Goal: Complete application form: Complete application form

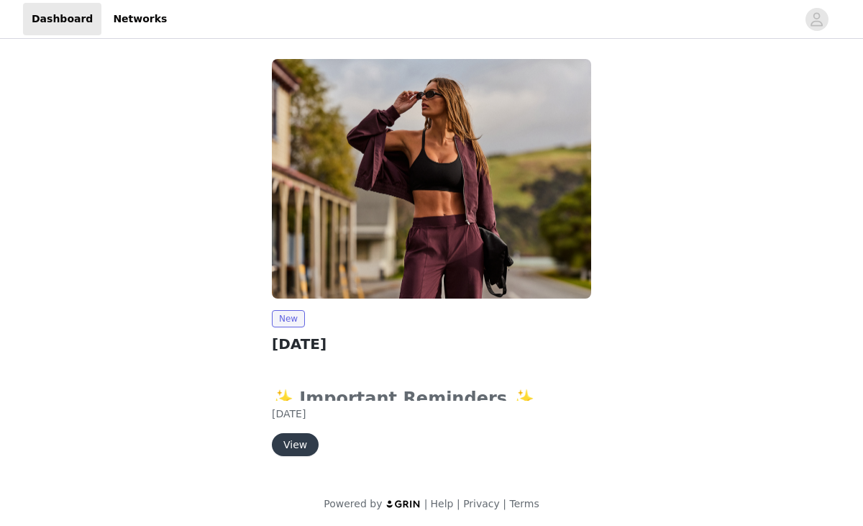
scroll to position [3, 0]
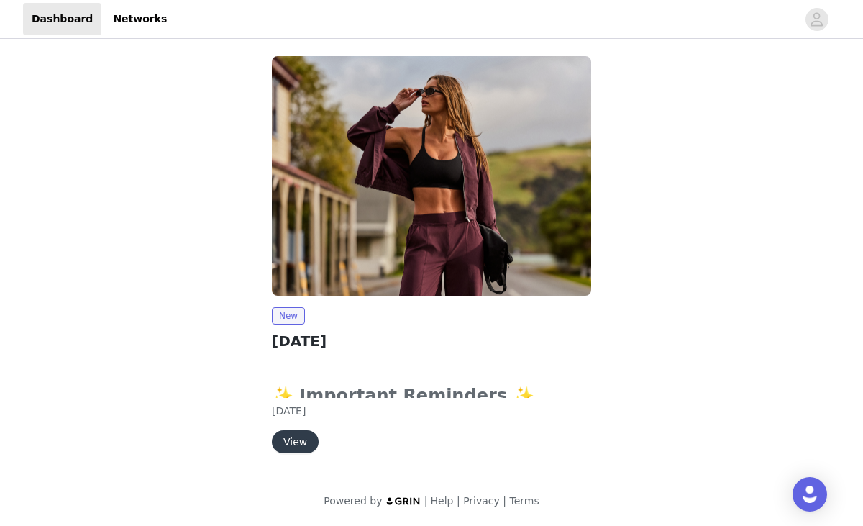
click at [298, 439] on button "View" at bounding box center [295, 441] width 47 height 23
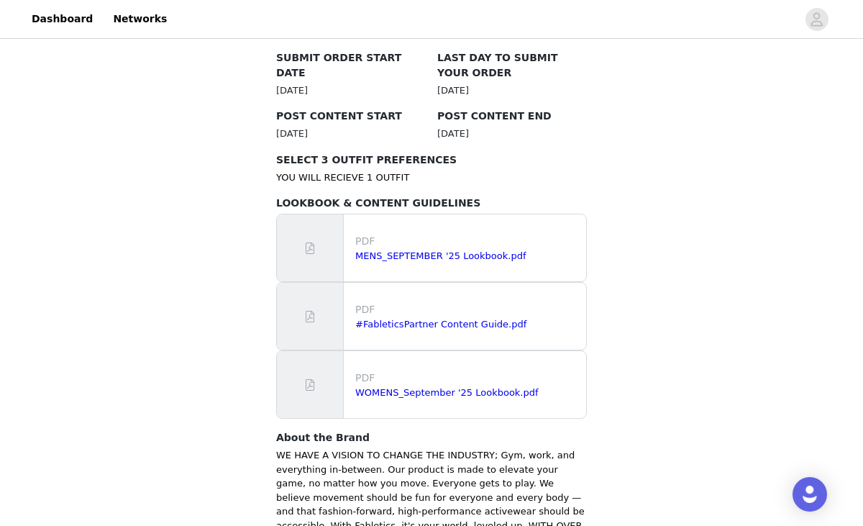
scroll to position [775, 0]
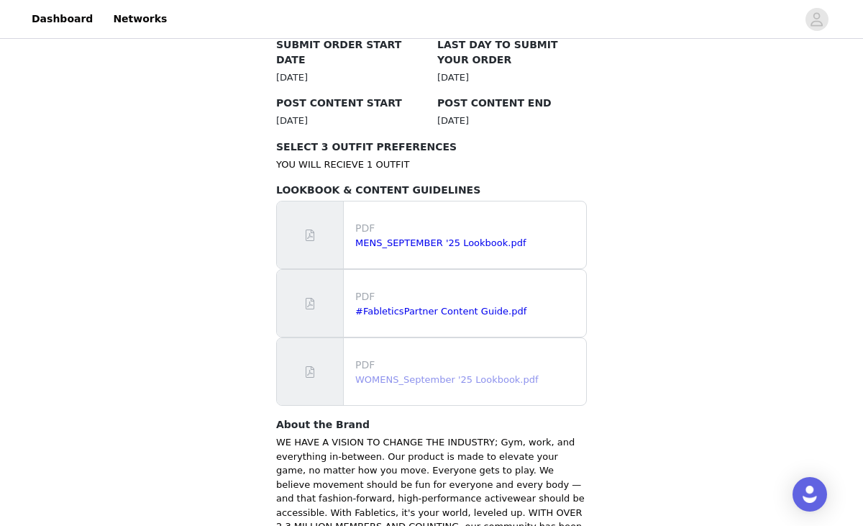
click at [384, 374] on link "WOMENS_September '25 Lookbook.pdf" at bounding box center [446, 379] width 183 height 11
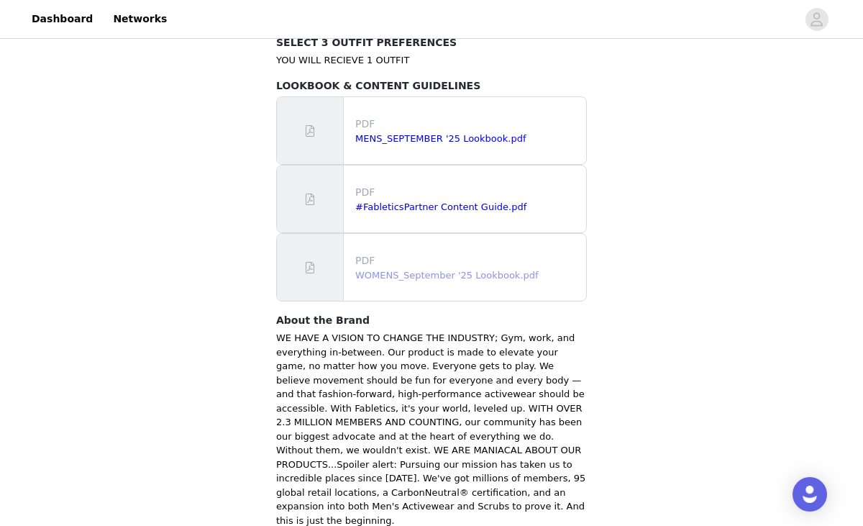
scroll to position [944, 0]
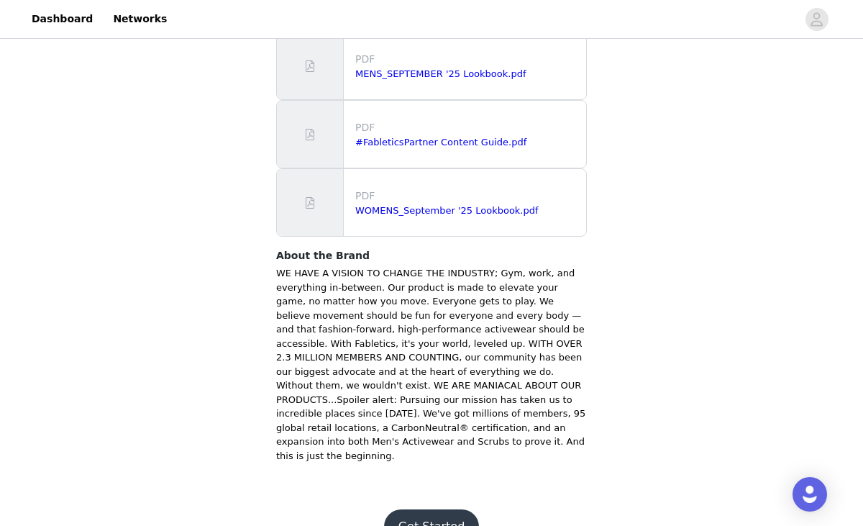
click at [444, 509] on button "Get Started" at bounding box center [432, 526] width 96 height 35
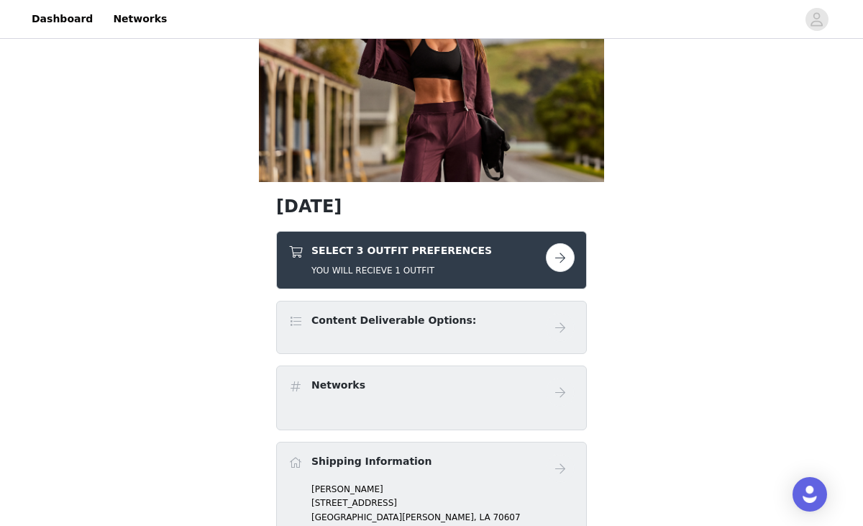
scroll to position [103, 0]
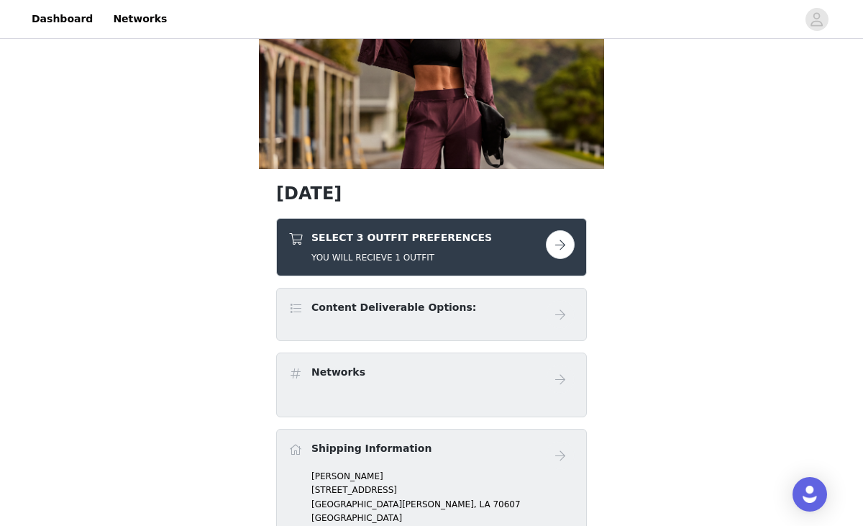
click at [561, 247] on button "button" at bounding box center [560, 244] width 29 height 29
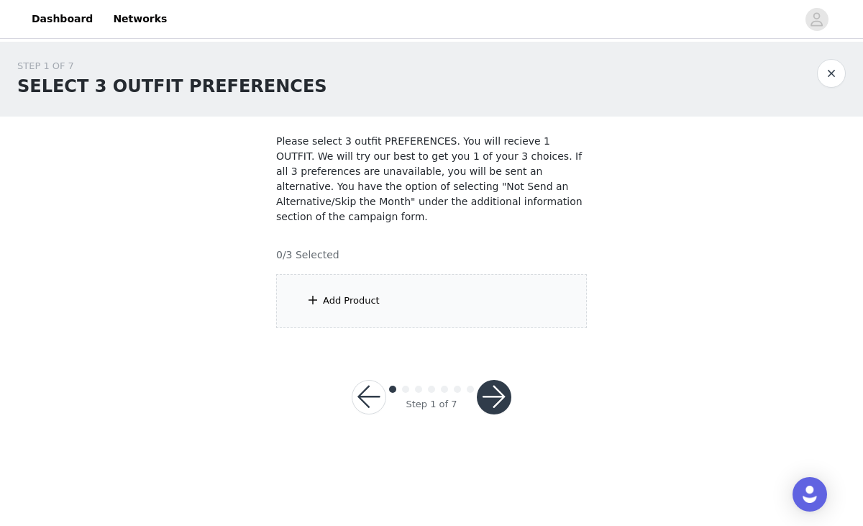
click at [356, 293] on div "Add Product" at bounding box center [351, 300] width 57 height 14
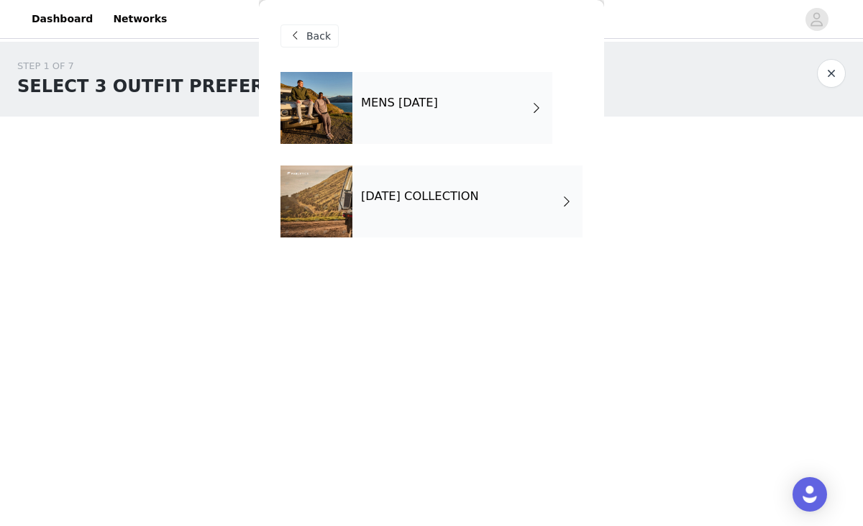
click at [563, 201] on span at bounding box center [567, 201] width 14 height 17
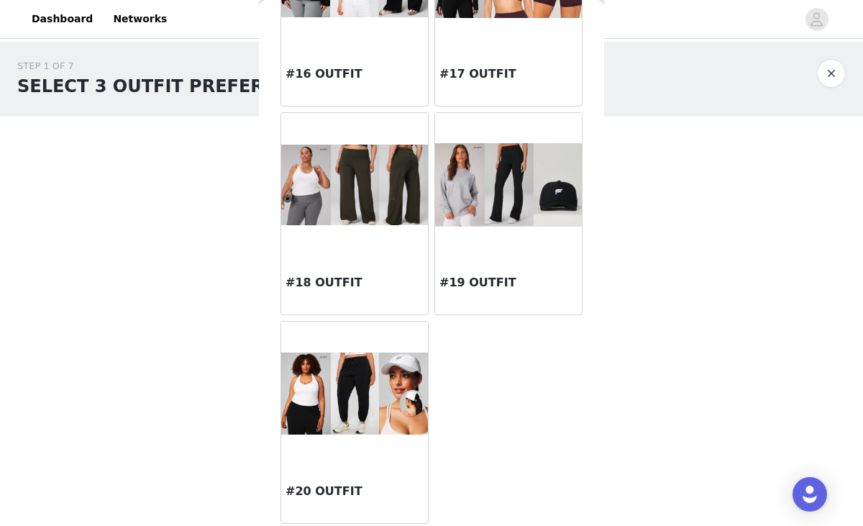
scroll to position [1420, 0]
click at [483, 232] on div at bounding box center [508, 184] width 147 height 144
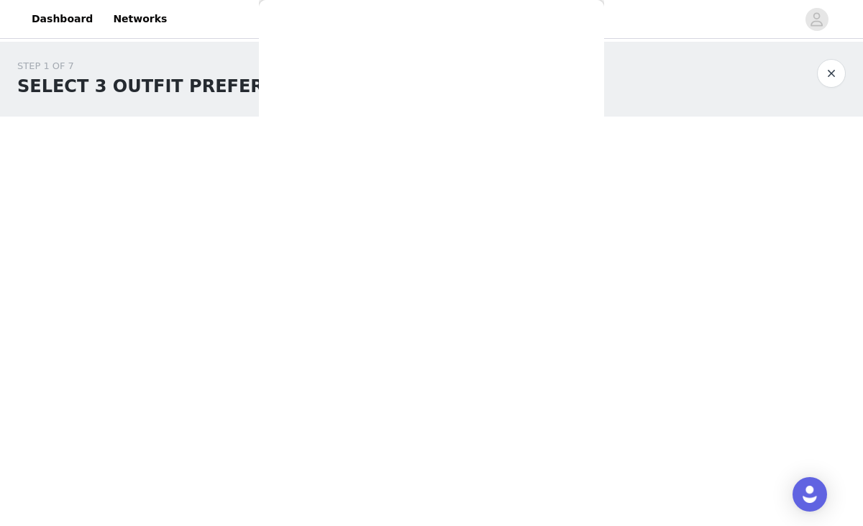
scroll to position [0, 0]
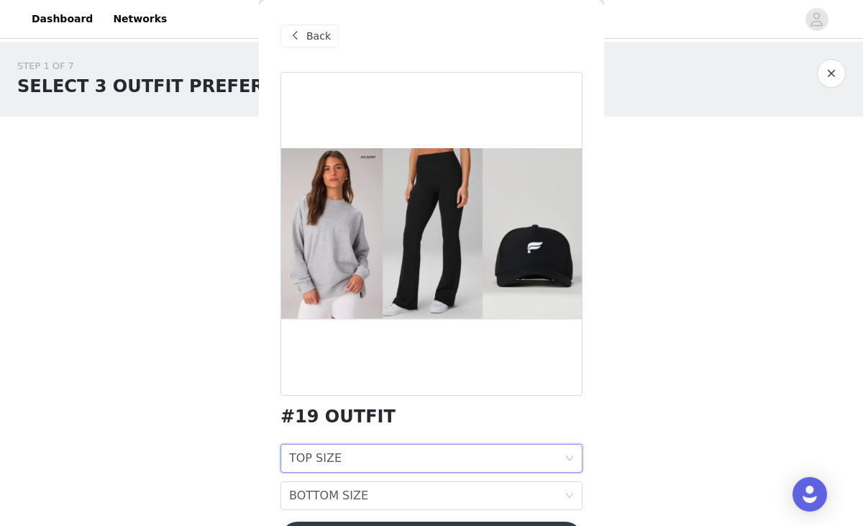
click at [568, 456] on icon "icon: down" at bounding box center [569, 458] width 9 height 9
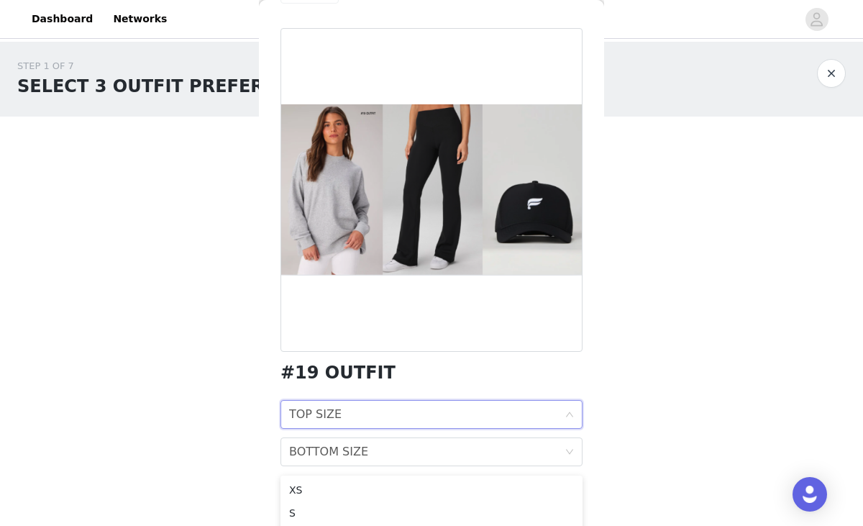
scroll to position [45, 0]
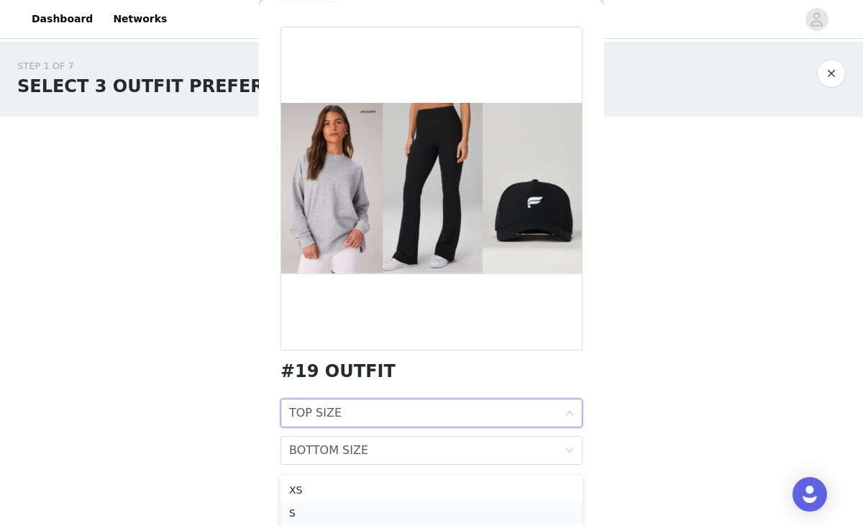
click at [345, 519] on div "S" at bounding box center [431, 513] width 285 height 16
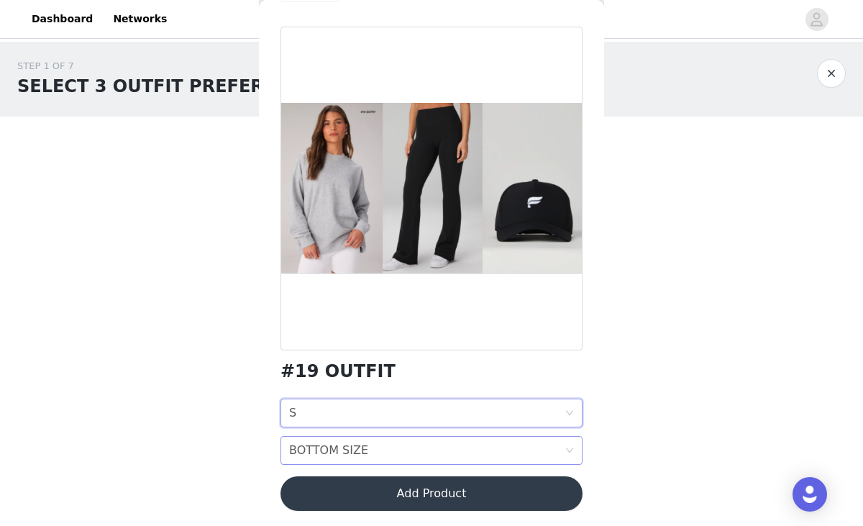
click at [516, 451] on div "BOTTOM SIZE BOTTOM SIZE" at bounding box center [426, 450] width 275 height 27
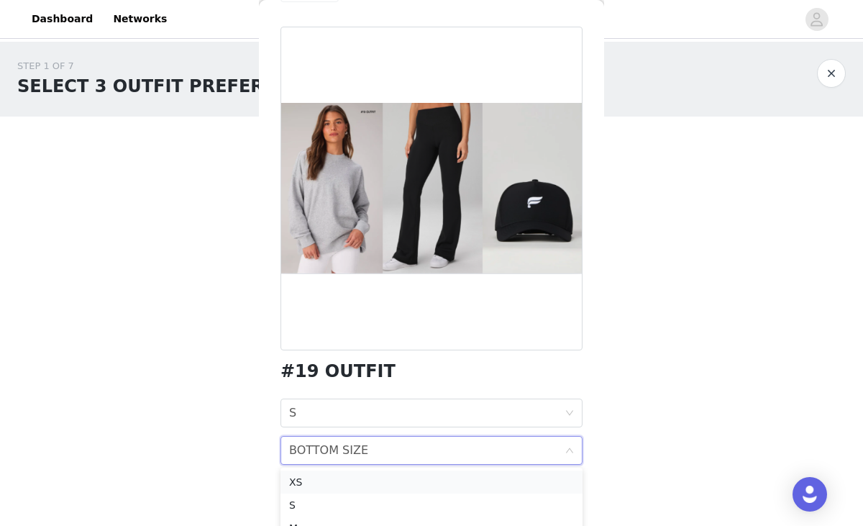
click at [376, 474] on div "XS" at bounding box center [431, 482] width 285 height 16
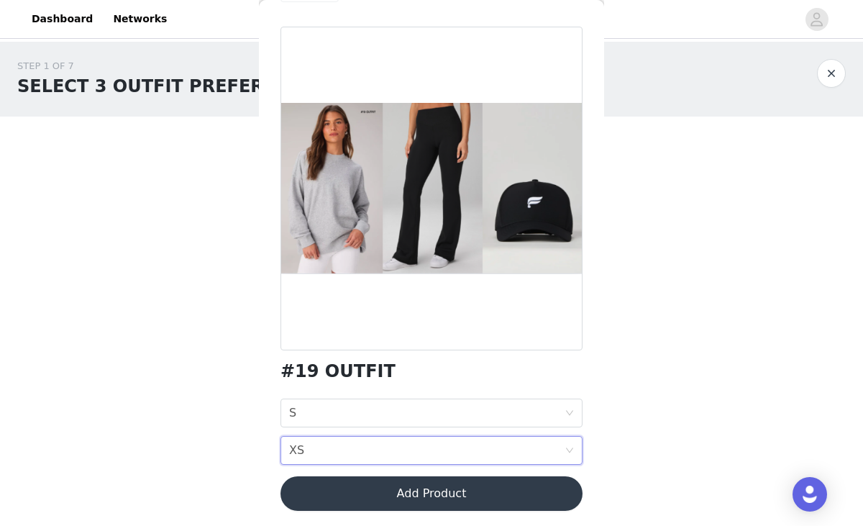
click at [516, 493] on button "Add Product" at bounding box center [431, 493] width 302 height 35
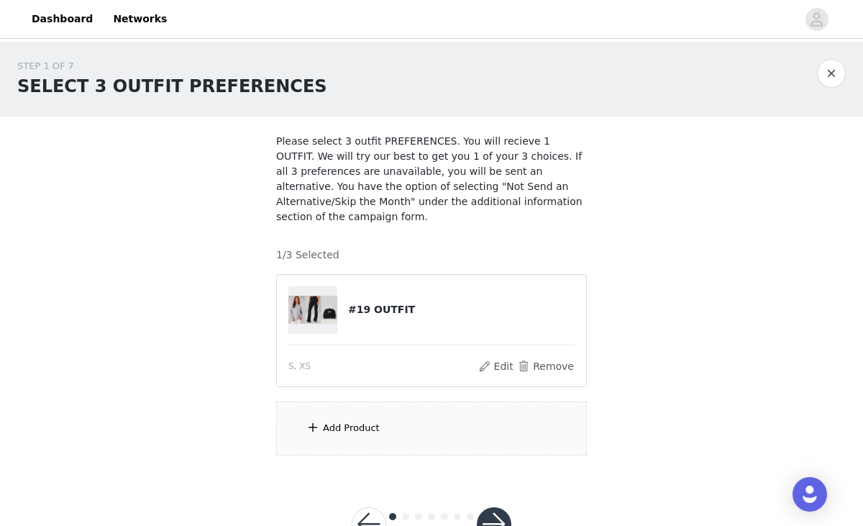
click at [358, 421] on div "Add Product" at bounding box center [351, 428] width 57 height 14
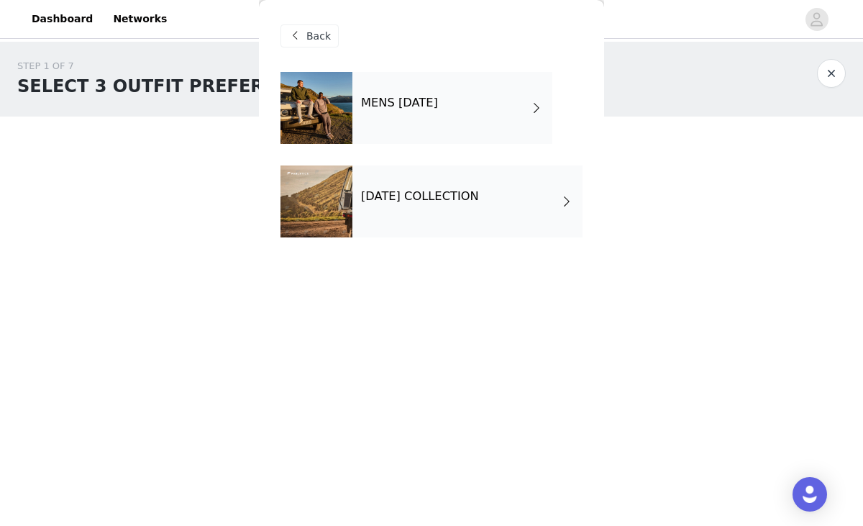
click at [420, 196] on h4 "[DATE] COLLECTION" at bounding box center [420, 196] width 118 height 13
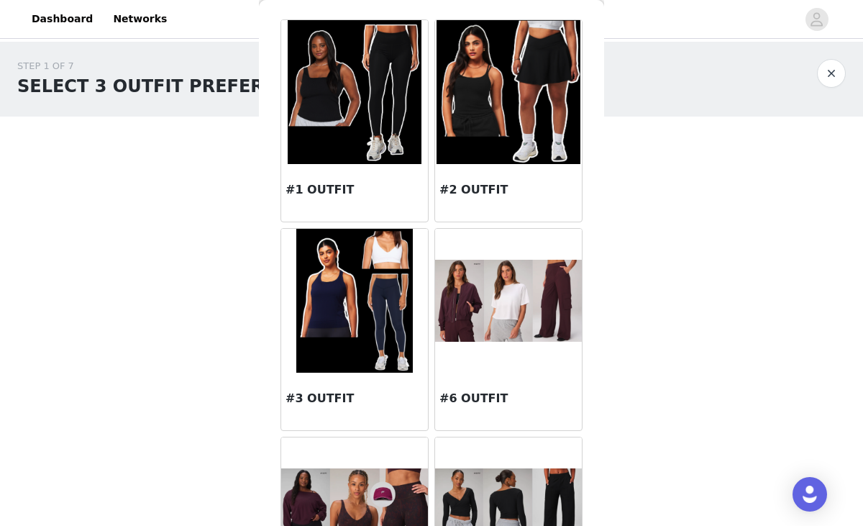
scroll to position [35, 0]
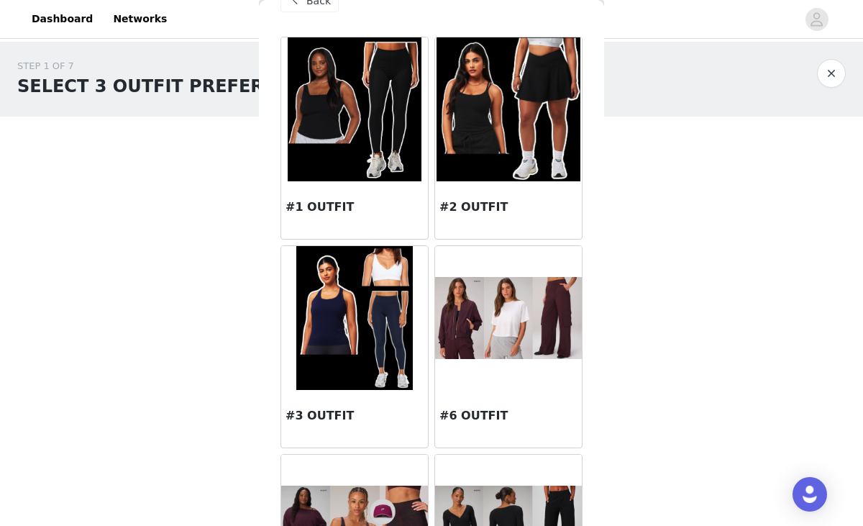
click at [345, 338] on img at bounding box center [354, 318] width 116 height 144
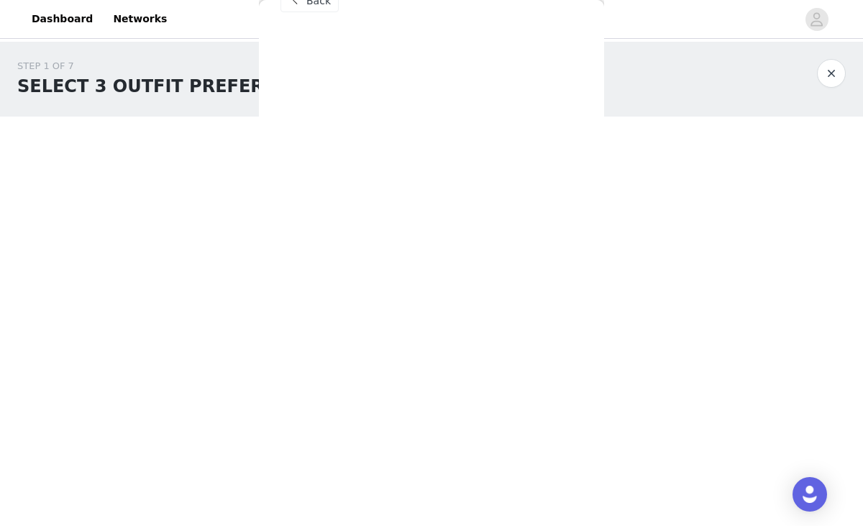
scroll to position [0, 0]
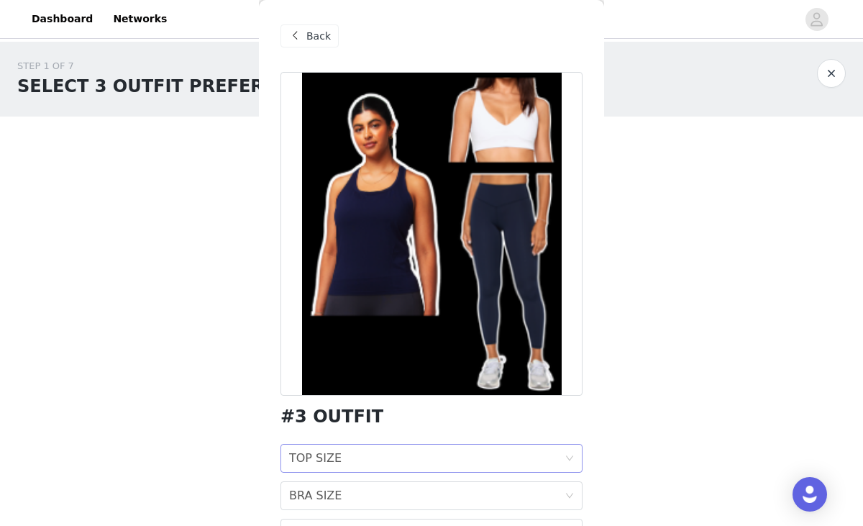
click at [572, 458] on icon "icon: down" at bounding box center [569, 458] width 9 height 9
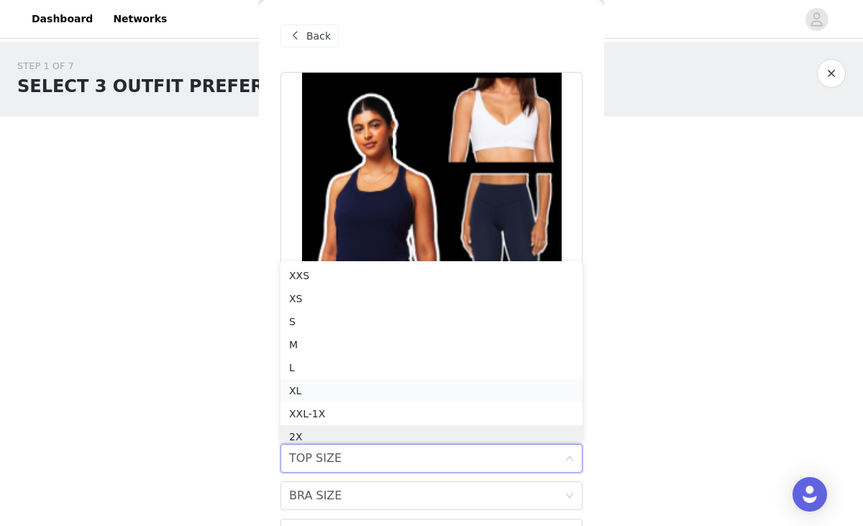
scroll to position [7, 0]
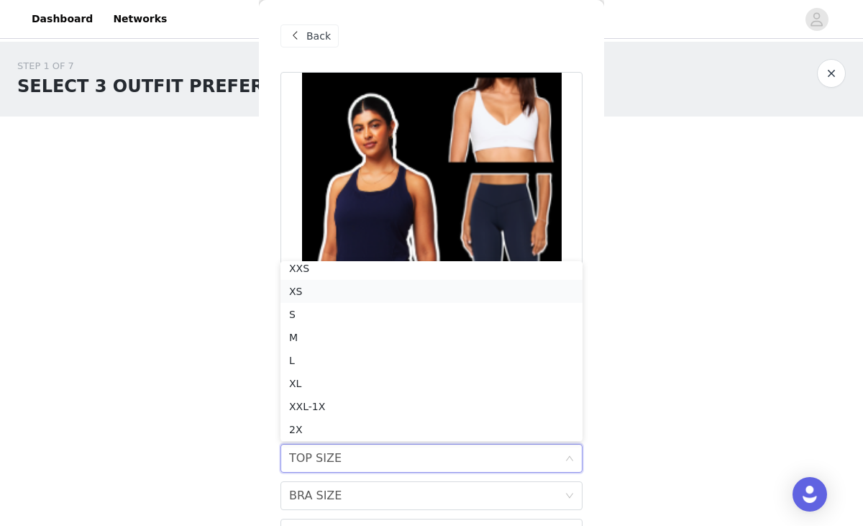
click at [364, 294] on div "XS" at bounding box center [431, 291] width 285 height 16
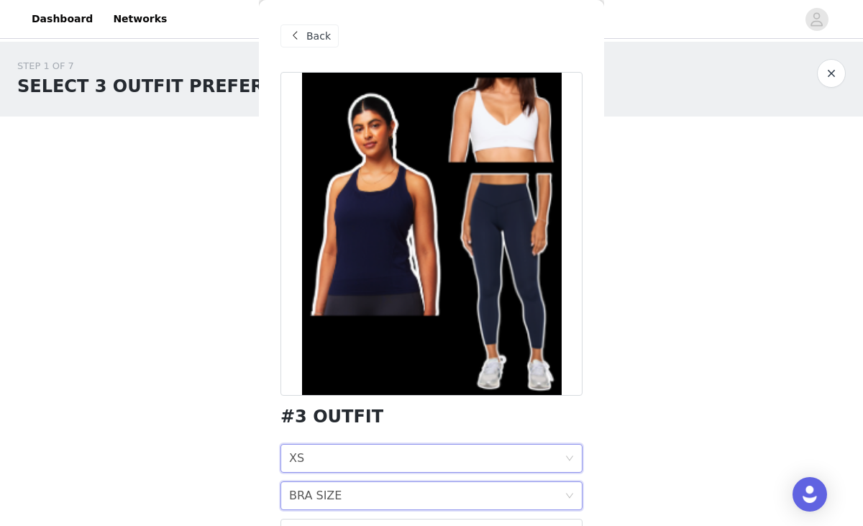
click at [572, 500] on icon "icon: down" at bounding box center [569, 496] width 9 height 10
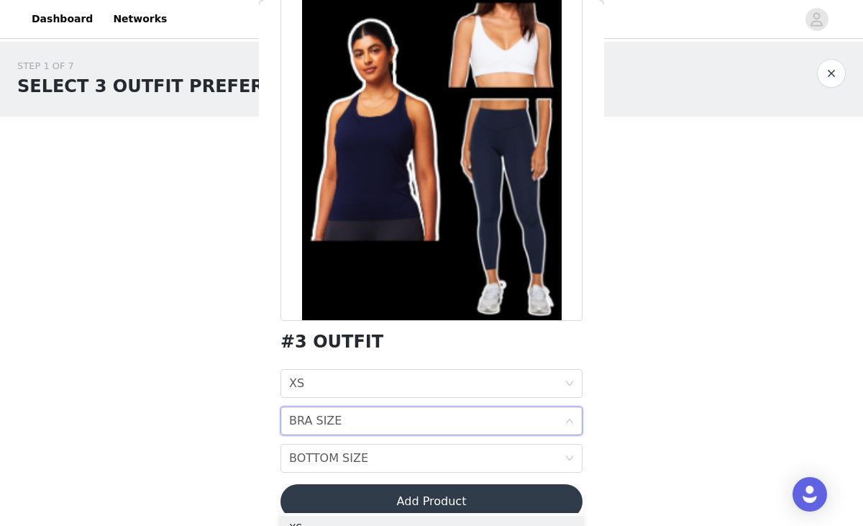
scroll to position [85, 0]
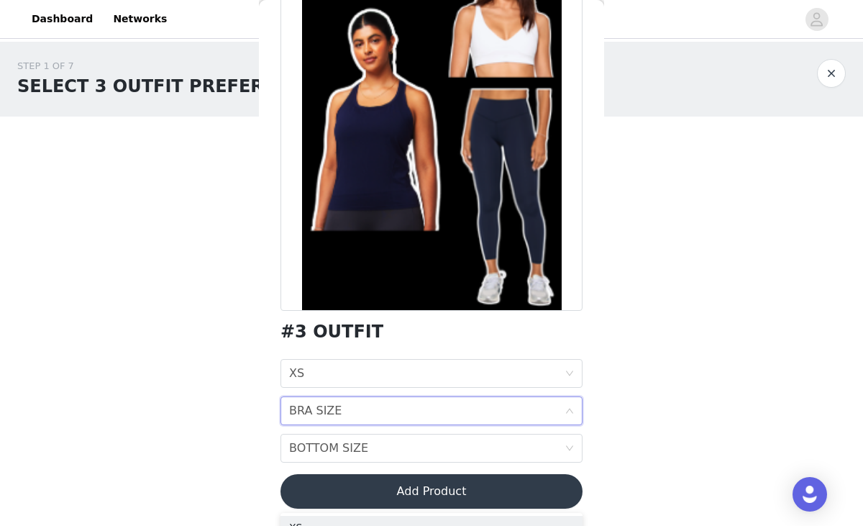
click at [573, 414] on icon "icon: down" at bounding box center [569, 410] width 9 height 9
click at [566, 411] on icon "icon: down" at bounding box center [569, 410] width 9 height 9
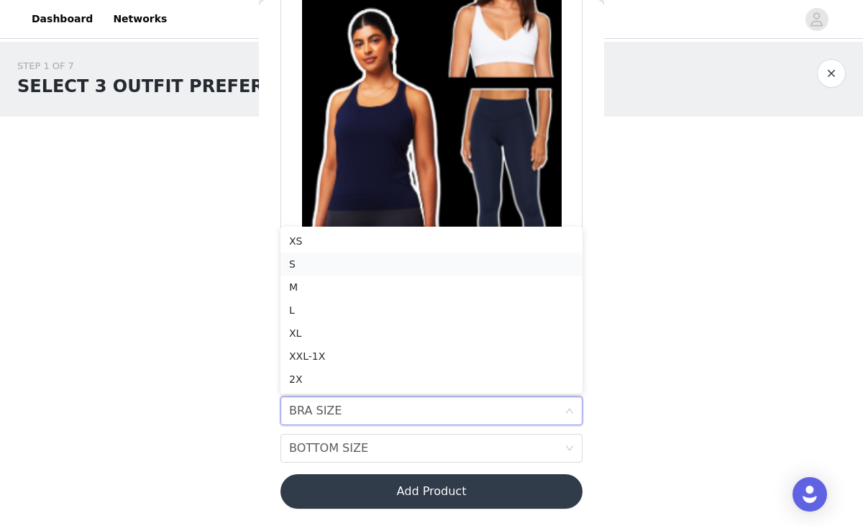
click at [333, 265] on div "S" at bounding box center [431, 264] width 285 height 16
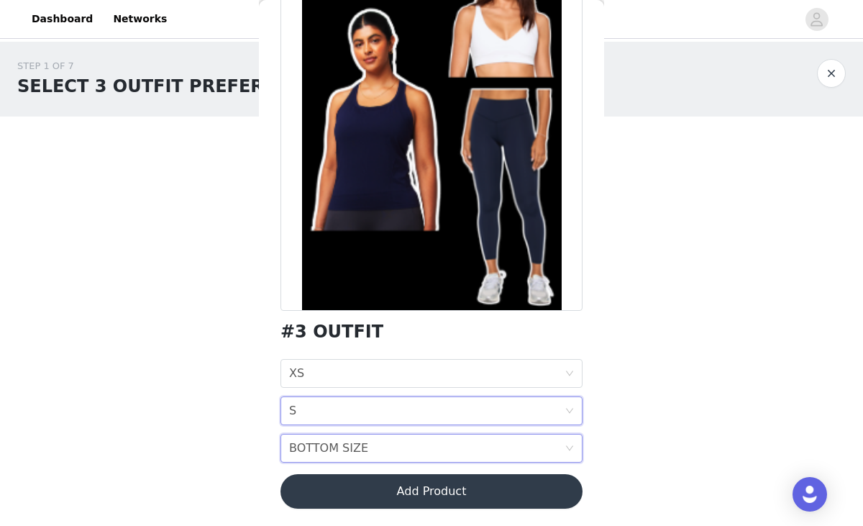
click at [523, 446] on div "BOTTOM SIZE BOTTOM SIZE" at bounding box center [426, 447] width 275 height 27
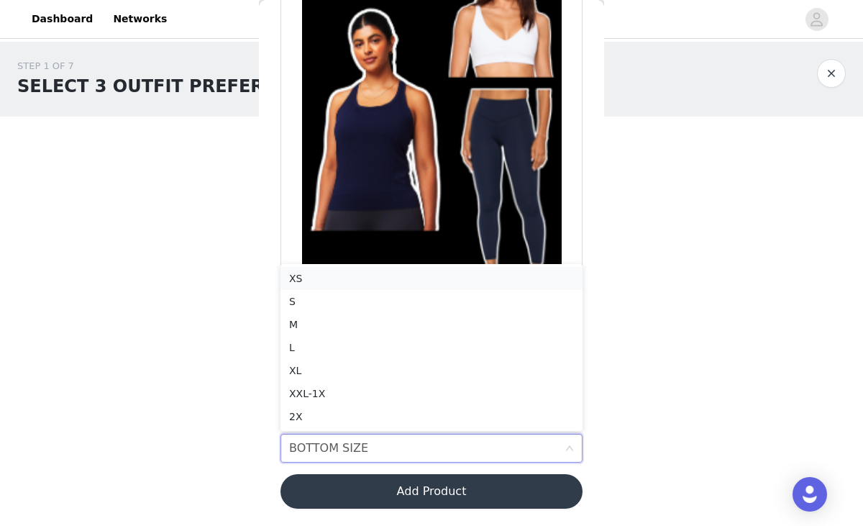
click at [343, 282] on div "XS" at bounding box center [431, 278] width 285 height 16
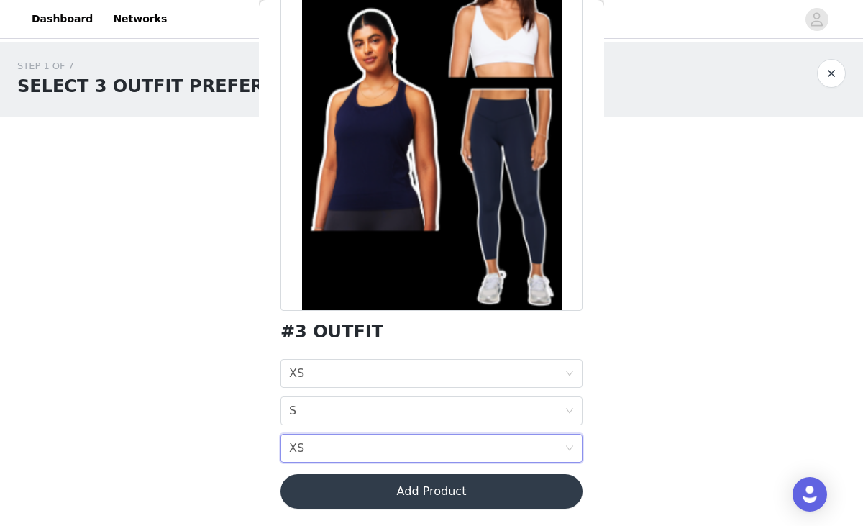
click at [434, 489] on button "Add Product" at bounding box center [431, 491] width 302 height 35
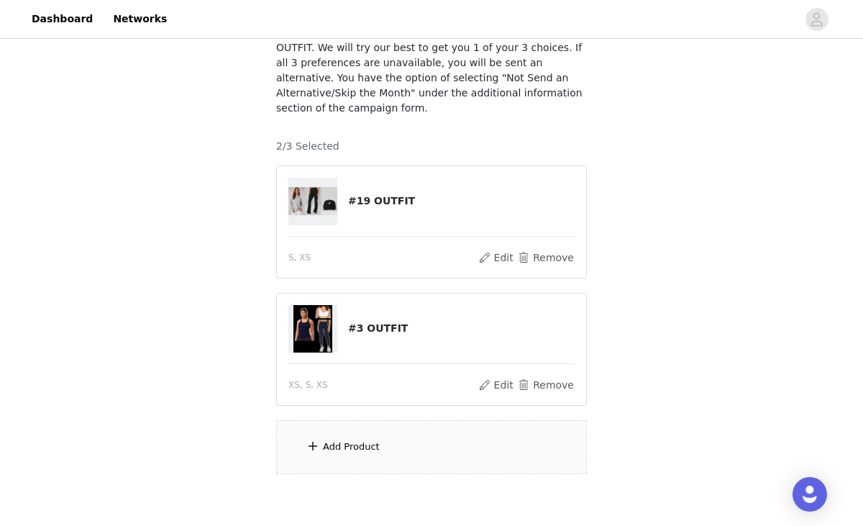
scroll to position [125, 0]
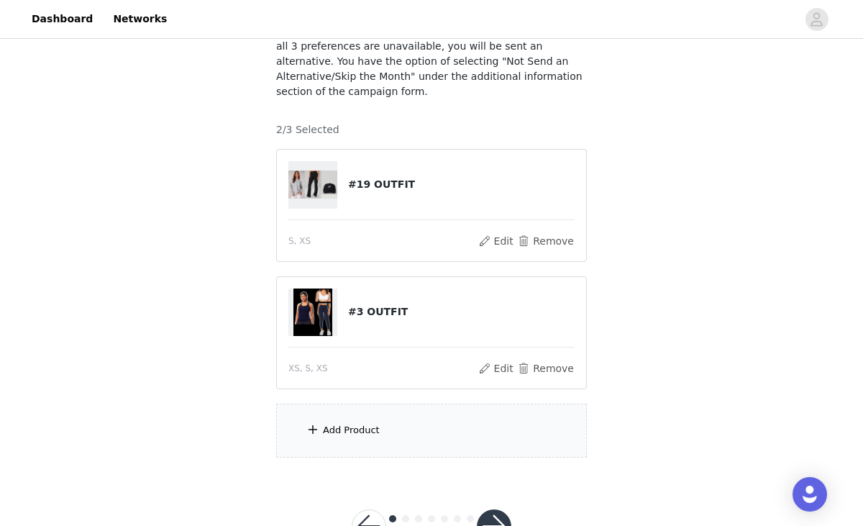
click at [395, 403] on div "Add Product" at bounding box center [431, 430] width 311 height 54
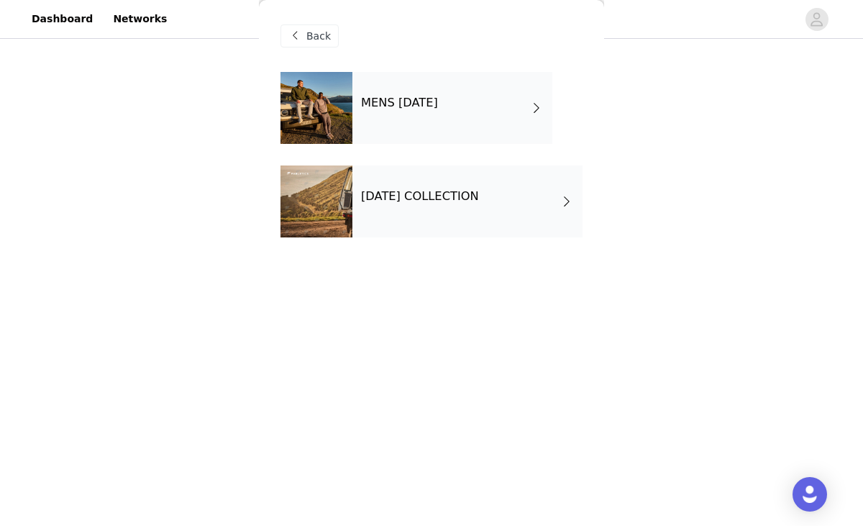
click at [453, 209] on div "[DATE] COLLECTION" at bounding box center [467, 201] width 230 height 72
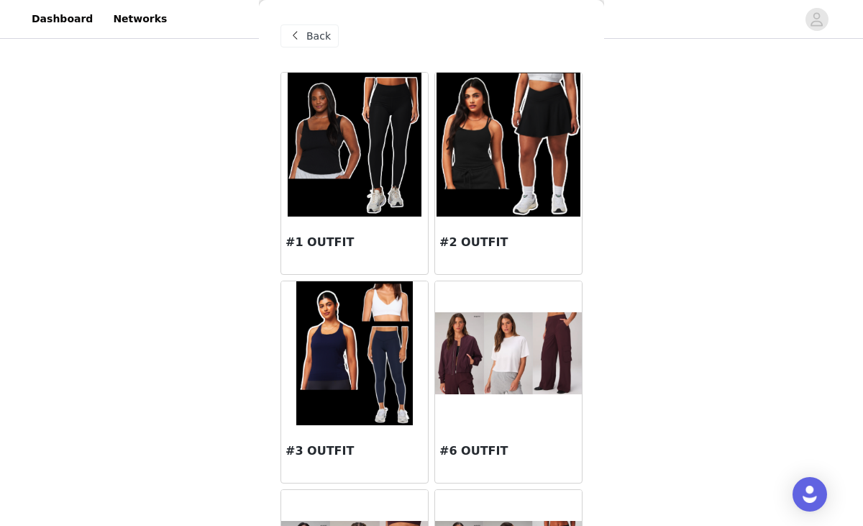
click at [516, 186] on img at bounding box center [508, 145] width 143 height 144
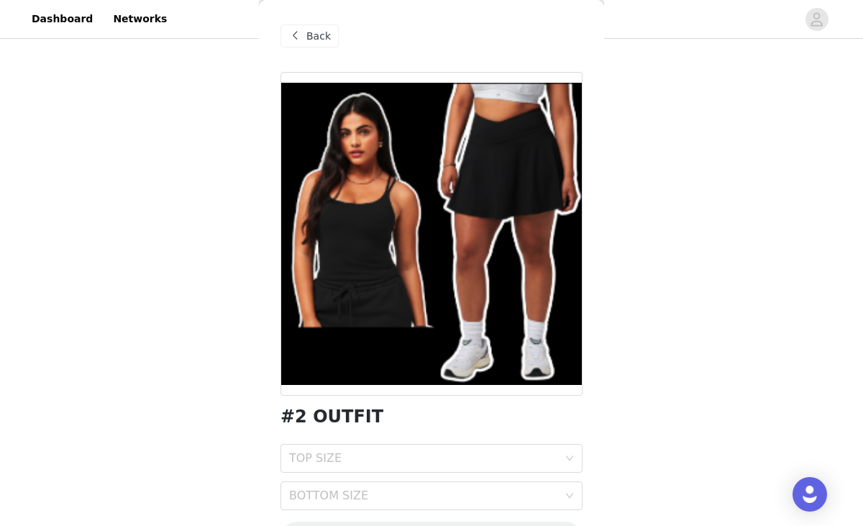
scroll to position [47, 0]
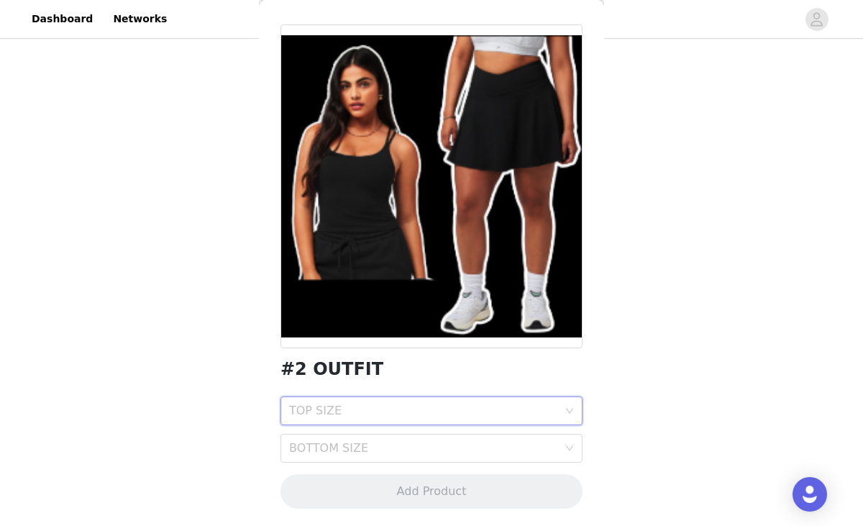
click at [571, 411] on icon "icon: down" at bounding box center [569, 410] width 9 height 9
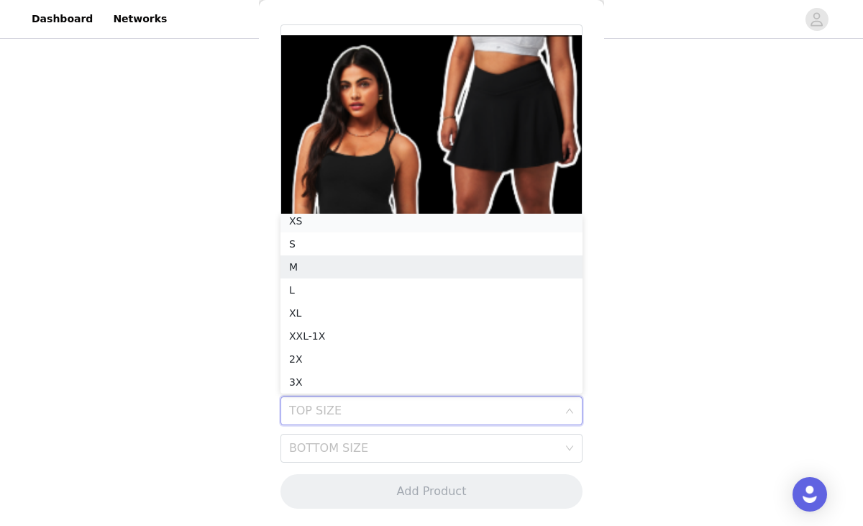
scroll to position [3, 0]
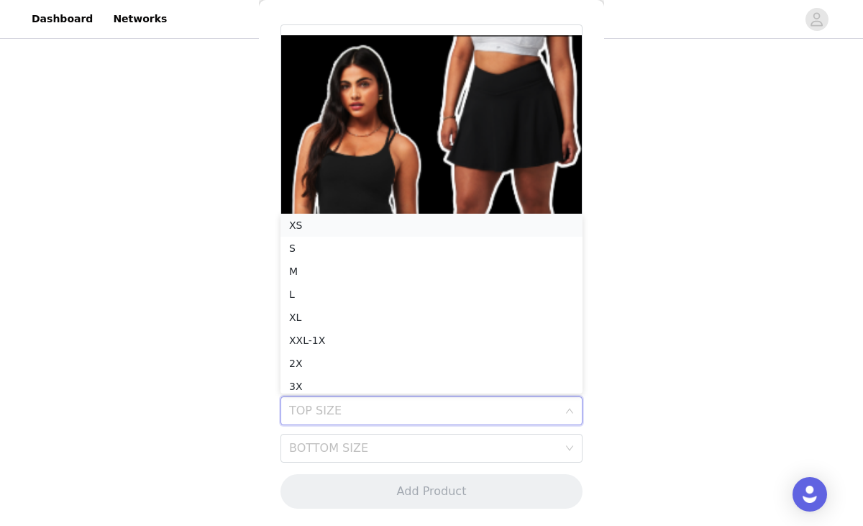
click at [341, 222] on div "XS" at bounding box center [431, 225] width 285 height 16
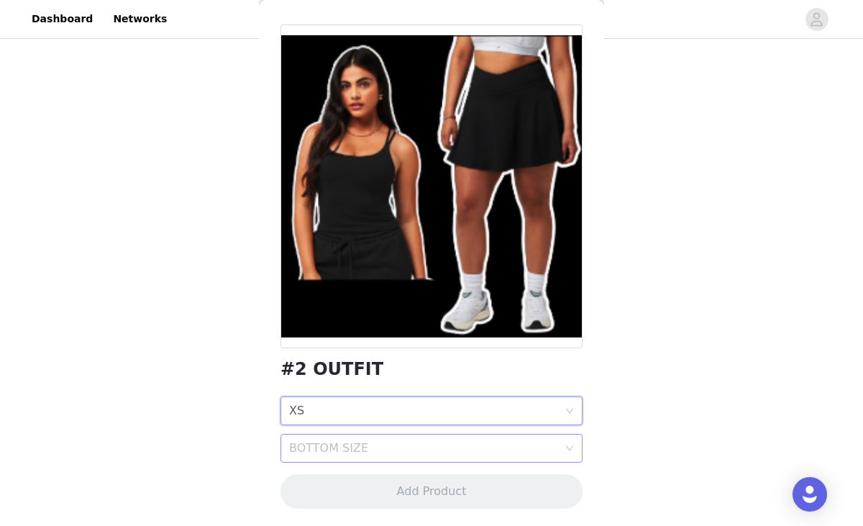
click at [493, 451] on div "BOTTOM SIZE" at bounding box center [423, 448] width 269 height 14
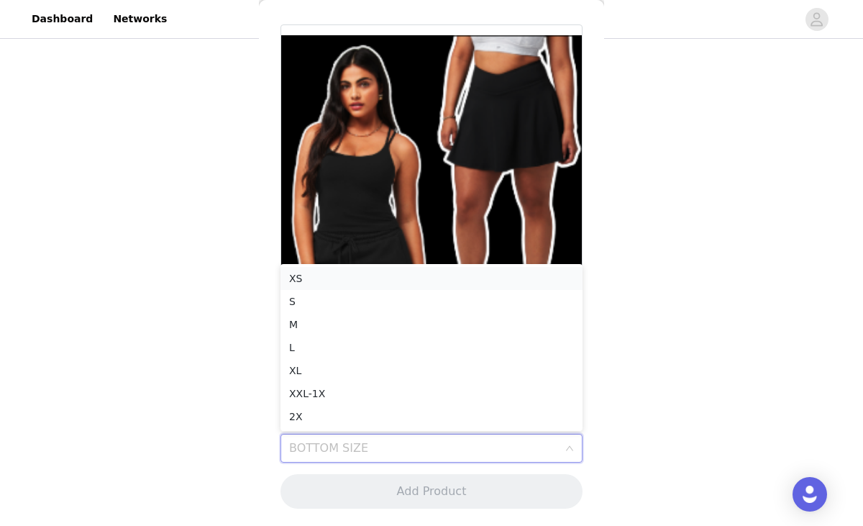
click at [377, 280] on div "XS" at bounding box center [431, 278] width 285 height 16
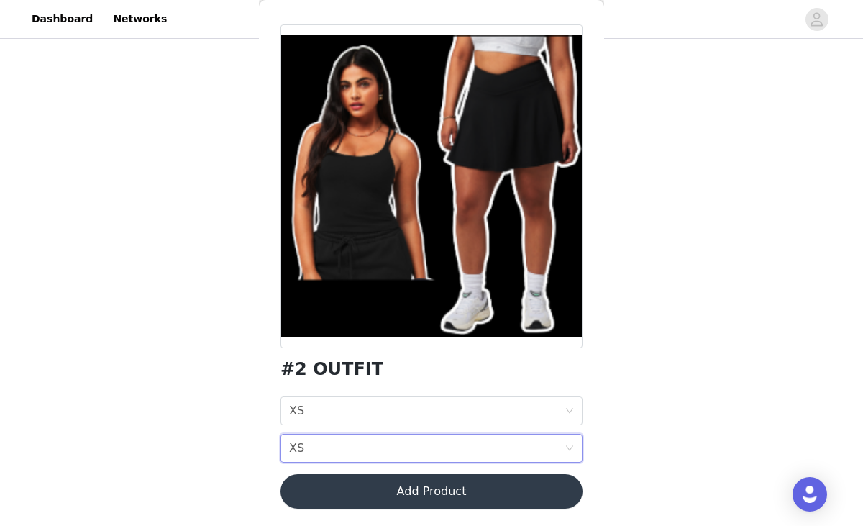
scroll to position [162, 0]
click at [501, 485] on button "Add Product" at bounding box center [431, 491] width 302 height 35
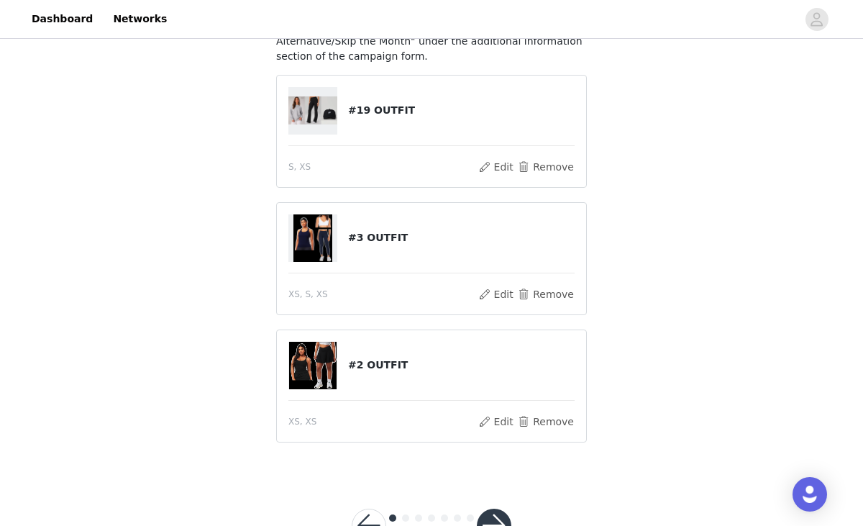
scroll to position [196, 0]
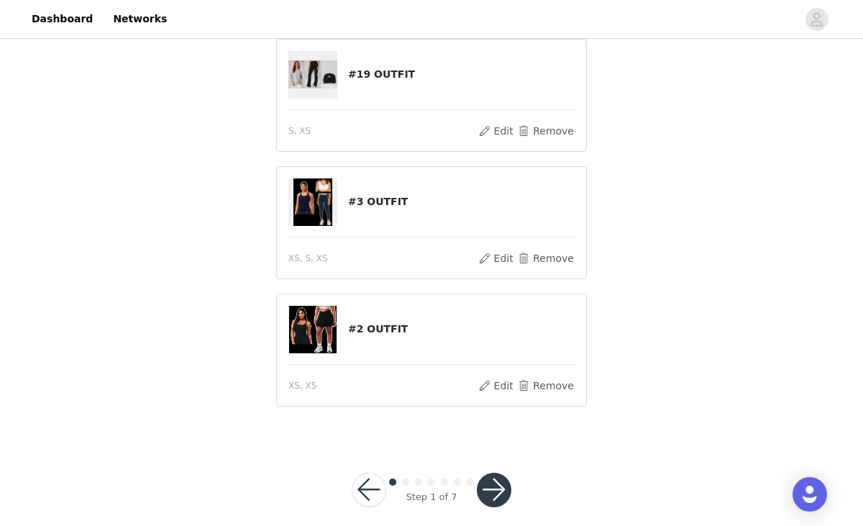
click at [497, 484] on button "button" at bounding box center [494, 490] width 35 height 35
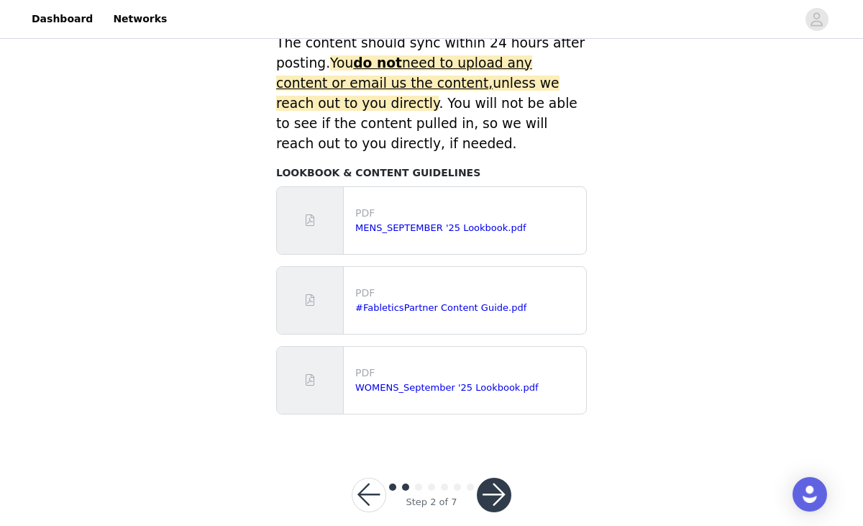
scroll to position [678, 0]
click at [493, 478] on button "button" at bounding box center [494, 495] width 35 height 35
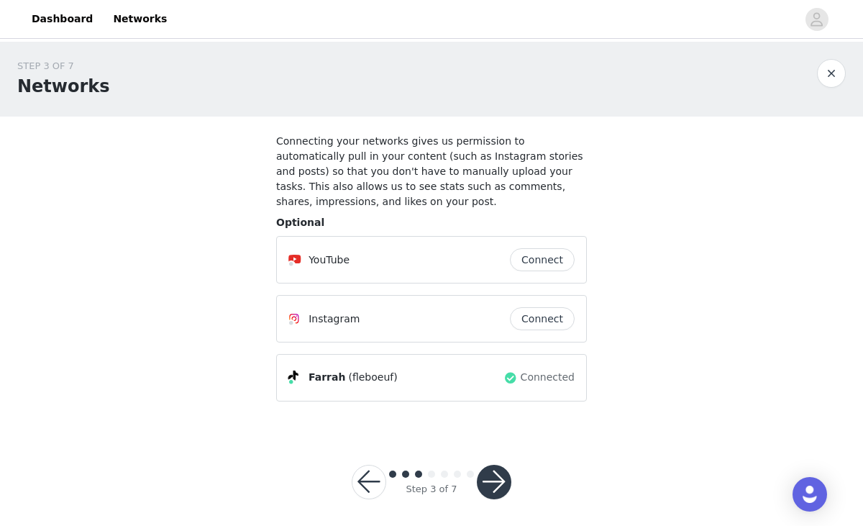
click at [495, 470] on button "button" at bounding box center [494, 482] width 35 height 35
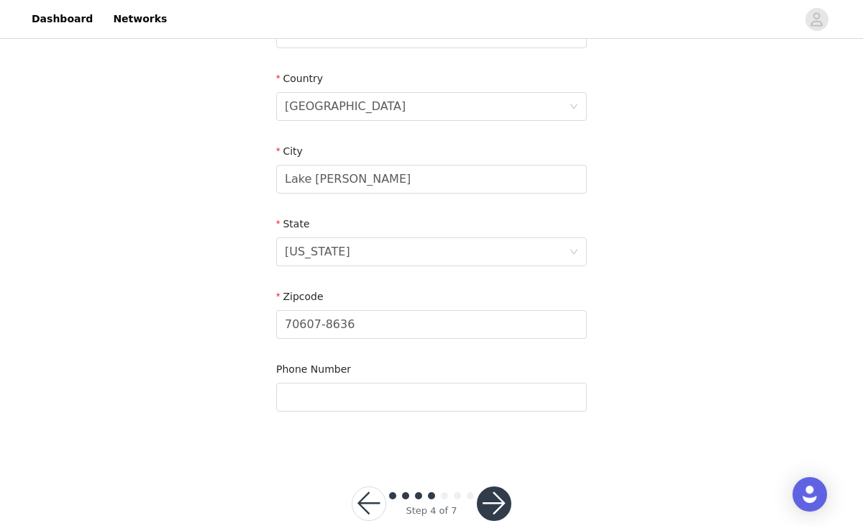
scroll to position [442, 0]
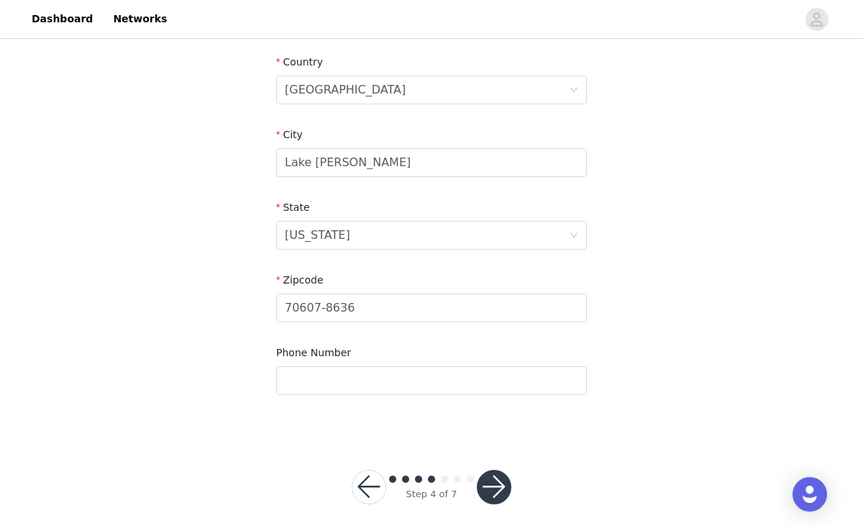
click at [492, 483] on button "button" at bounding box center [494, 487] width 35 height 35
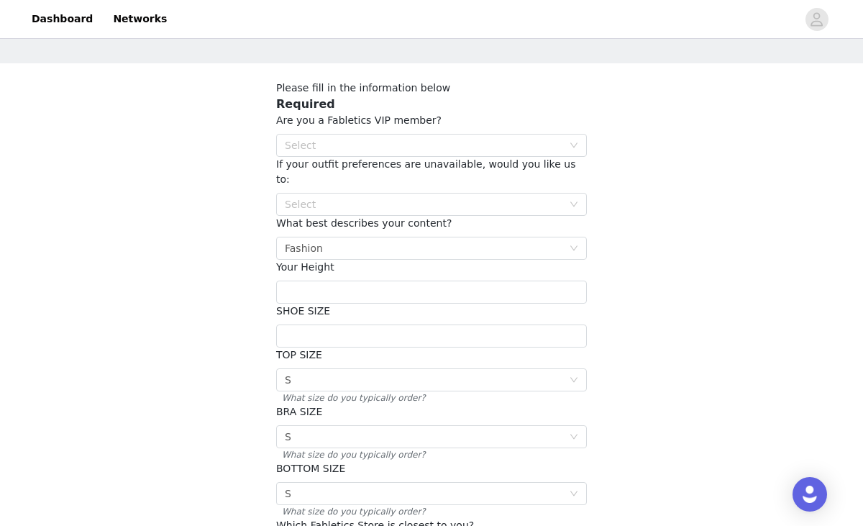
scroll to position [59, 0]
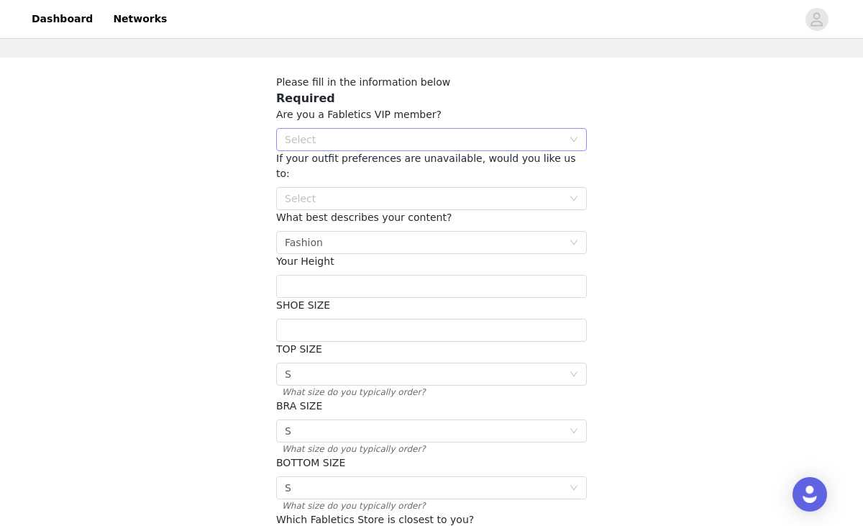
click at [573, 139] on icon "icon: down" at bounding box center [574, 139] width 9 height 9
click at [545, 187] on li "NO" at bounding box center [431, 191] width 311 height 23
click at [577, 194] on icon "icon: down" at bounding box center [574, 198] width 9 height 9
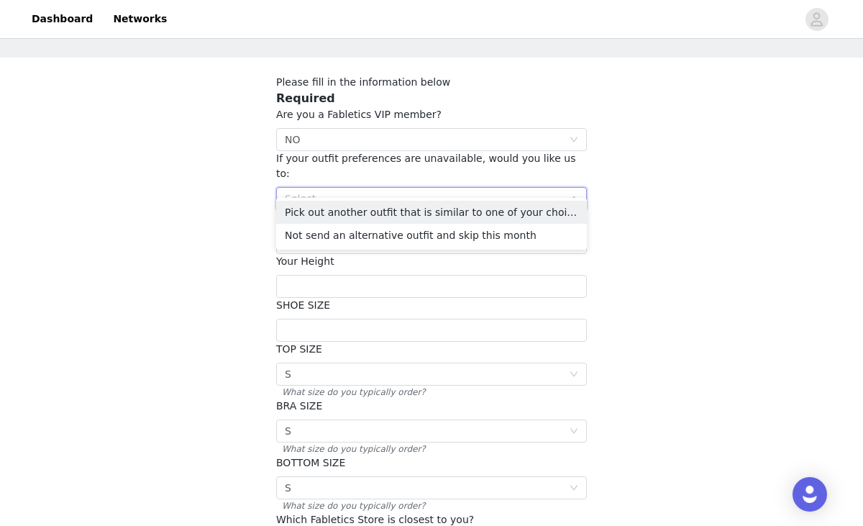
click at [481, 191] on div "Select" at bounding box center [424, 198] width 278 height 14
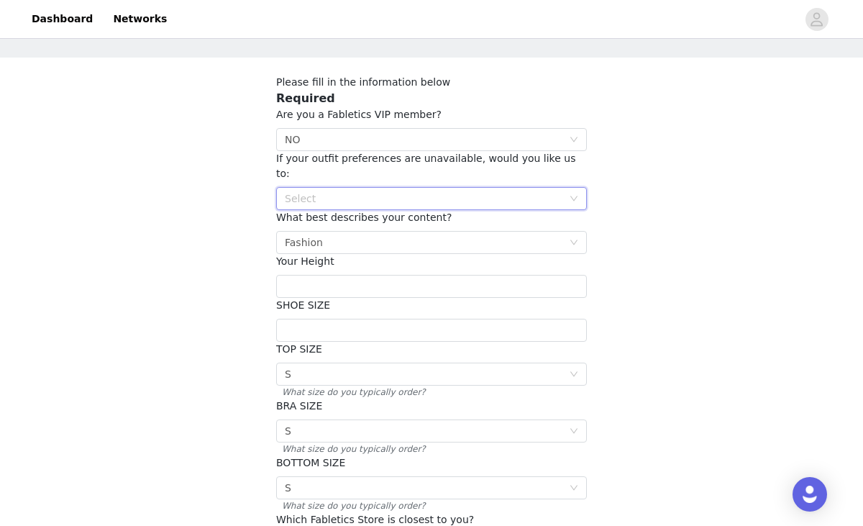
click at [580, 187] on div "Select" at bounding box center [431, 198] width 311 height 23
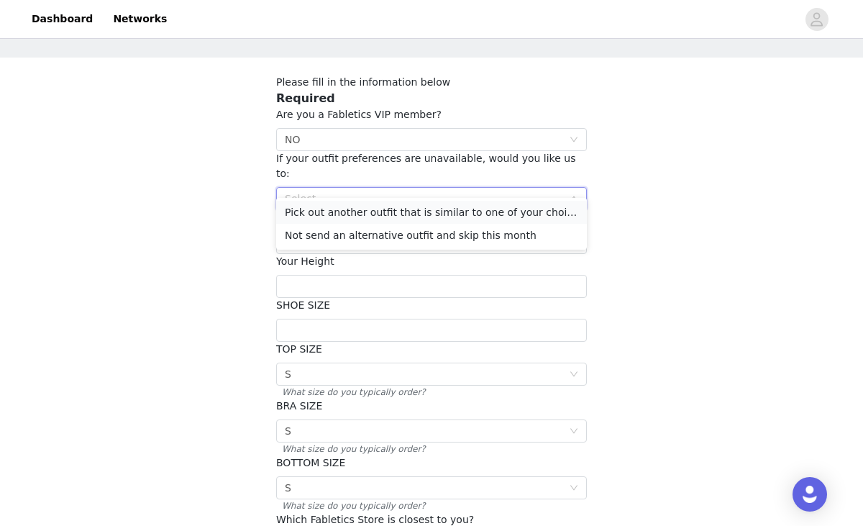
click at [467, 214] on li "Pick out another outfit that is similar to one of your choices" at bounding box center [431, 212] width 311 height 23
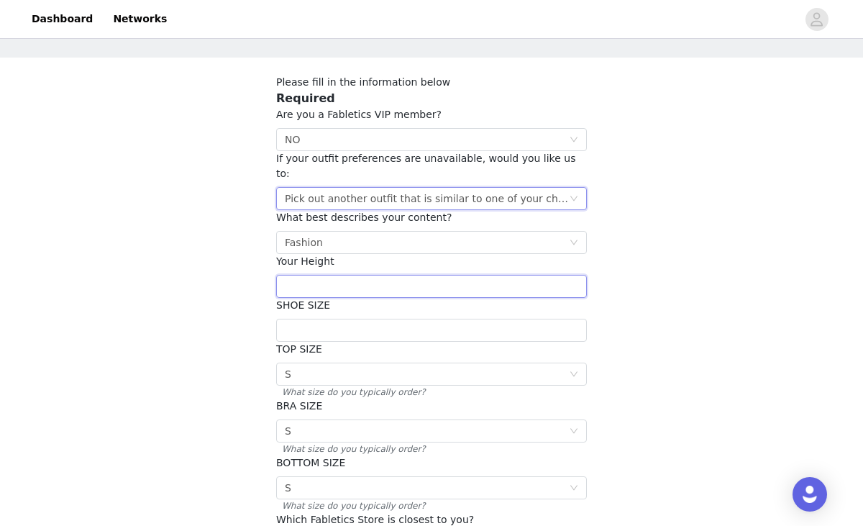
click at [555, 275] on input "text" at bounding box center [431, 286] width 311 height 23
click at [555, 275] on input "4'4" at bounding box center [431, 286] width 311 height 23
type input "4"
type input "5'4"
click at [488, 320] on input "text" at bounding box center [431, 330] width 311 height 23
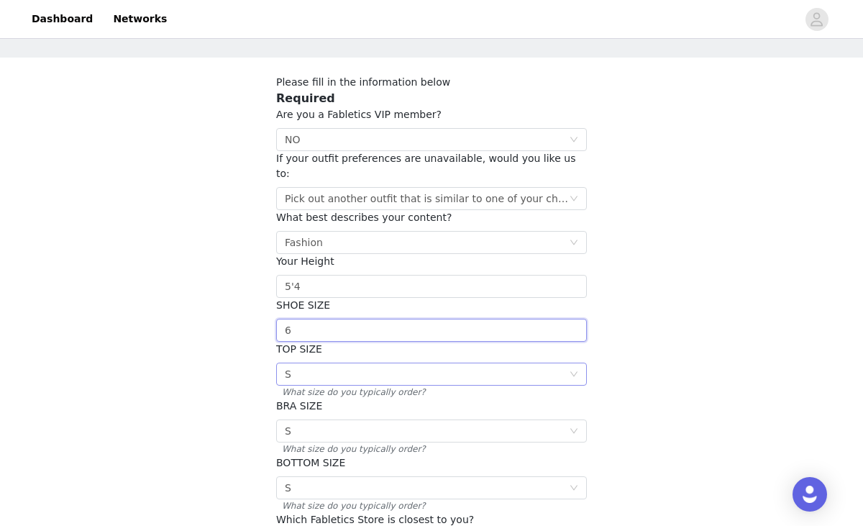
type input "6"
click at [442, 363] on div "Select S" at bounding box center [427, 374] width 284 height 22
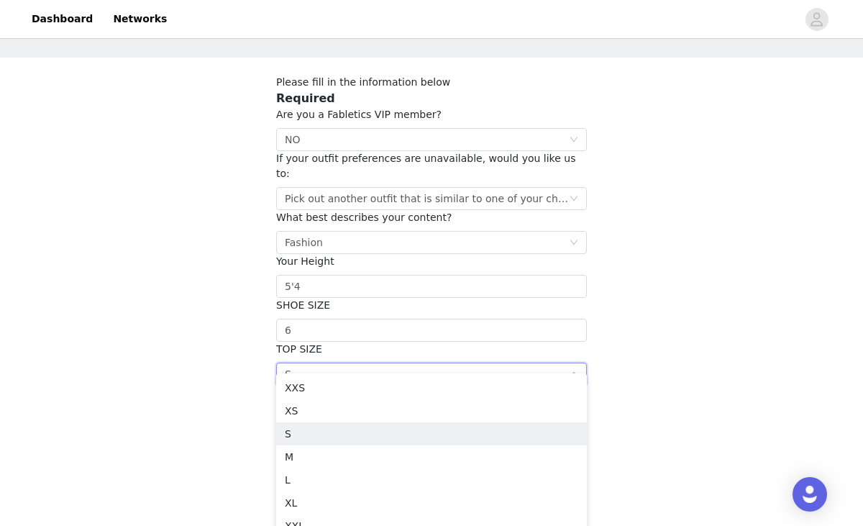
click at [642, 316] on div "STEP 5 OF 7 Additional Information Please fill in the information below Require…" at bounding box center [431, 305] width 863 height 644
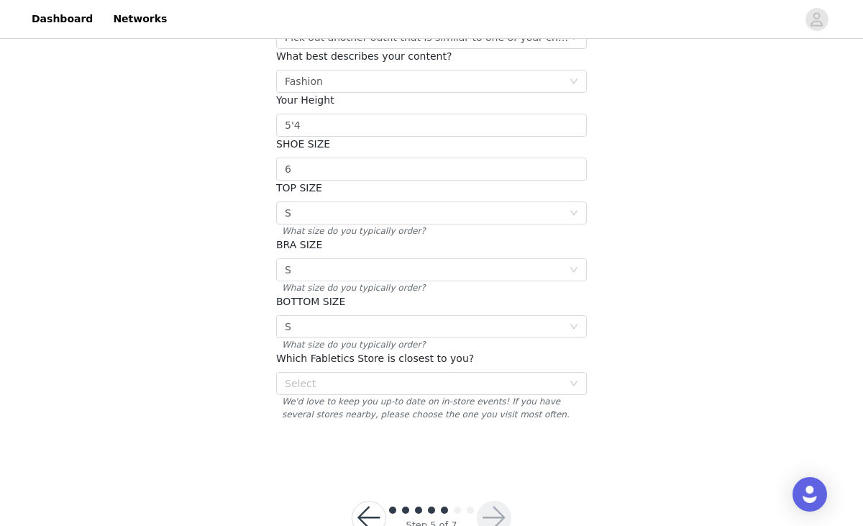
scroll to position [226, 0]
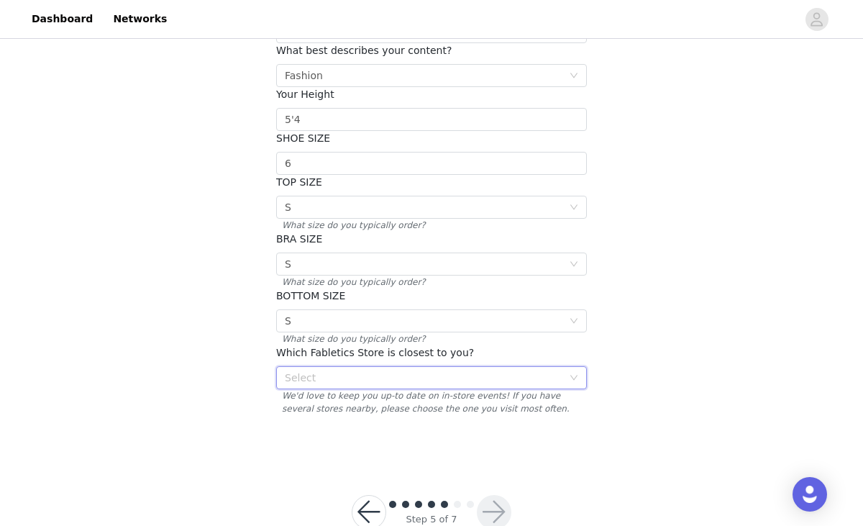
click at [576, 373] on icon "icon: down" at bounding box center [574, 377] width 9 height 9
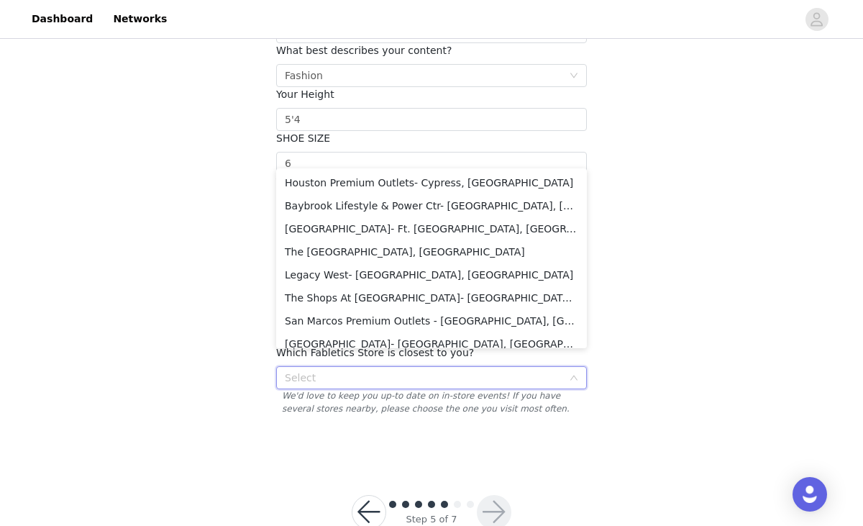
scroll to position [2148, 0]
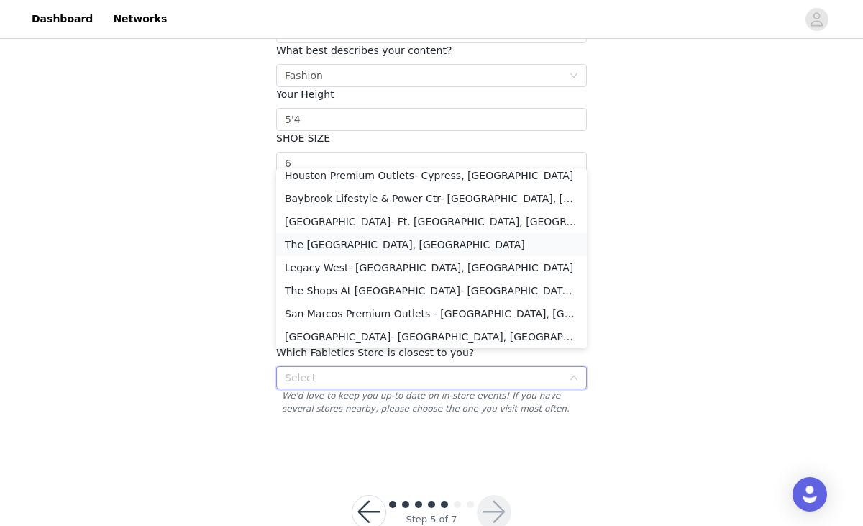
click at [377, 250] on li "The [GEOGRAPHIC_DATA], [GEOGRAPHIC_DATA]" at bounding box center [431, 244] width 311 height 23
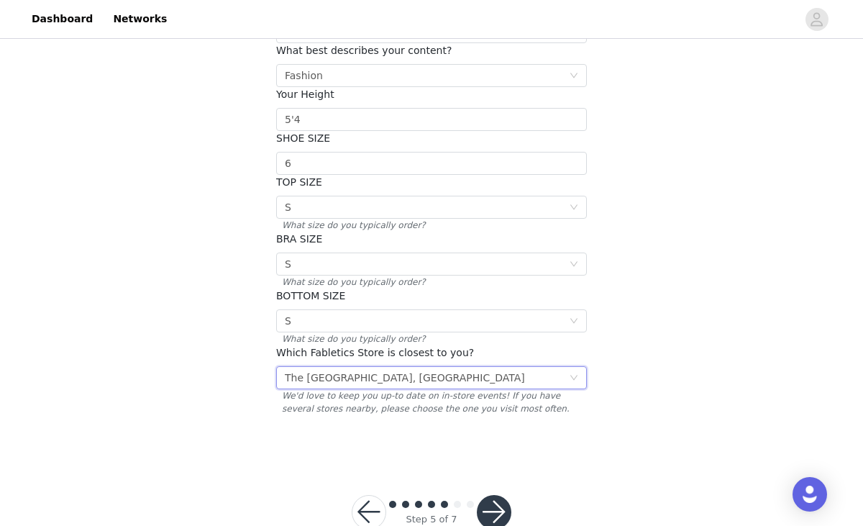
click at [500, 495] on button "button" at bounding box center [494, 512] width 35 height 35
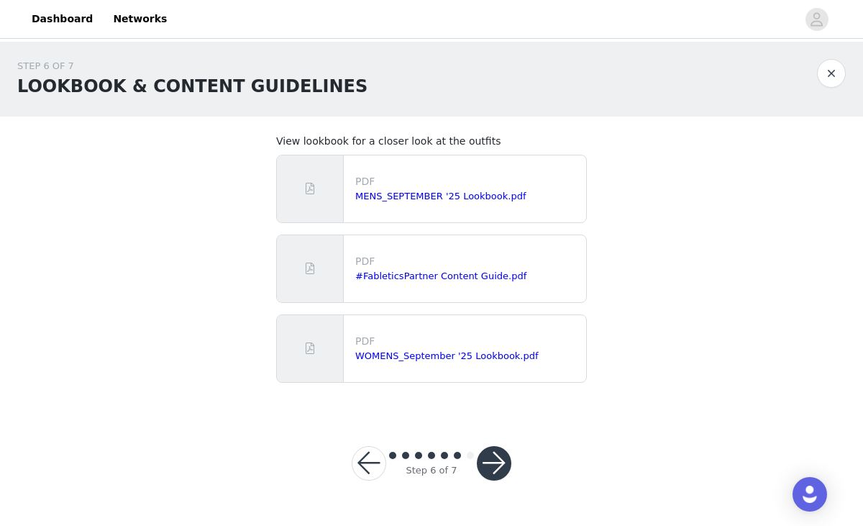
click at [504, 464] on button "button" at bounding box center [494, 463] width 35 height 35
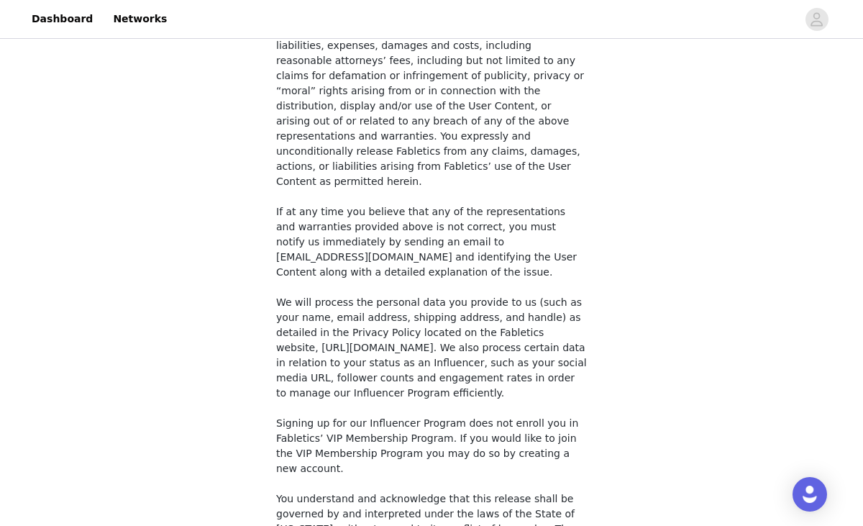
scroll to position [1075, 0]
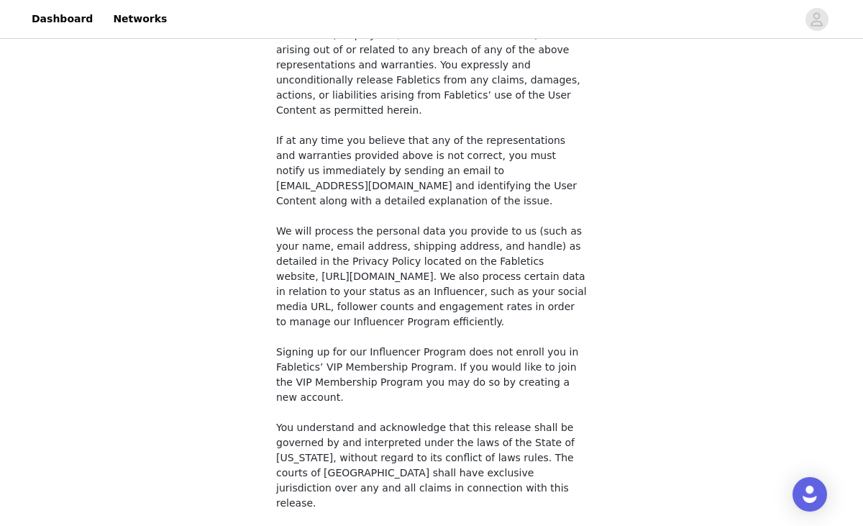
checkbox input "true"
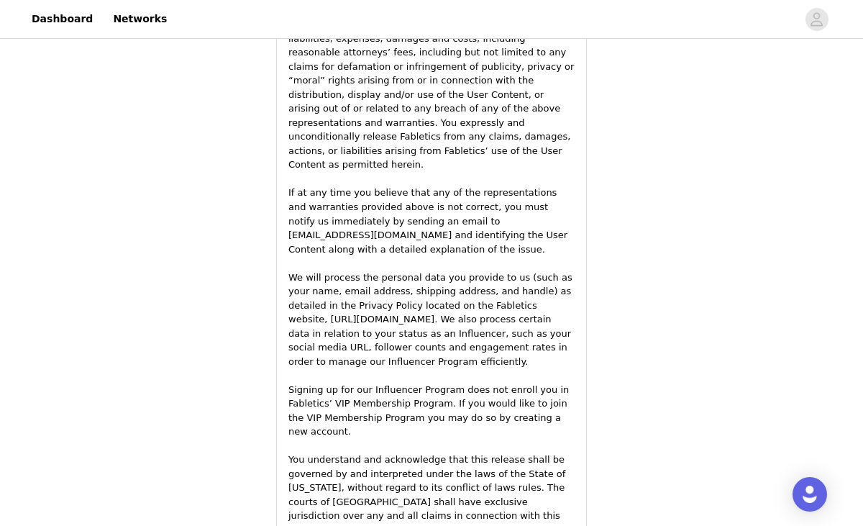
scroll to position [2038, 0]
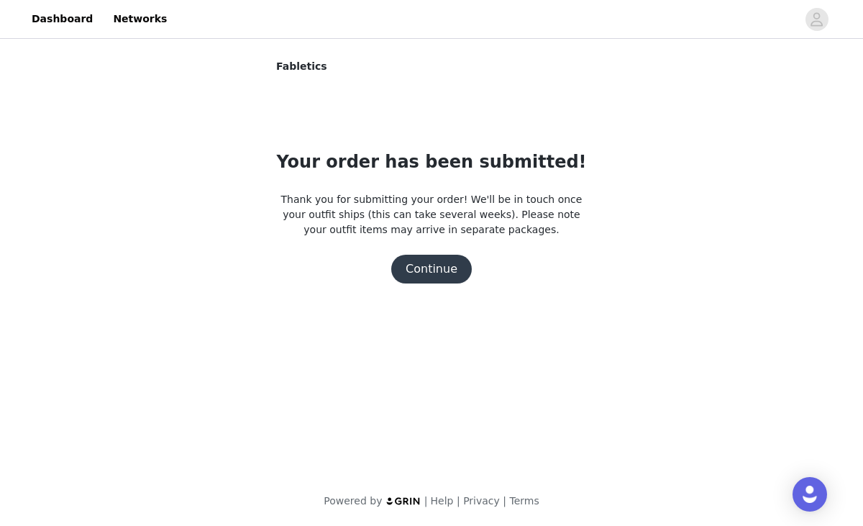
scroll to position [0, 0]
